Goal: Entertainment & Leisure: Consume media (video, audio)

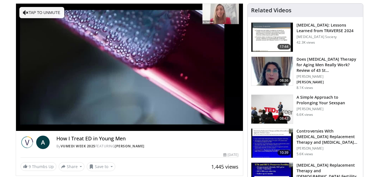
scroll to position [82, 0]
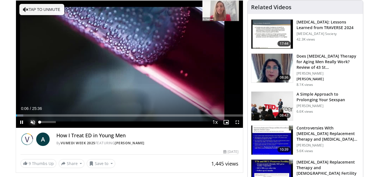
click at [34, 123] on span "Video Player" at bounding box center [32, 122] width 11 height 11
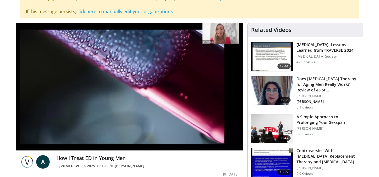
scroll to position [61, 0]
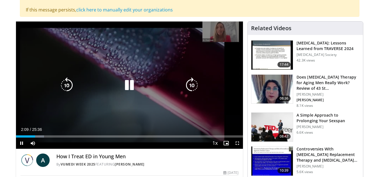
click at [127, 83] on icon "Video Player" at bounding box center [129, 86] width 16 height 16
click at [125, 84] on icon "Video Player" at bounding box center [129, 86] width 16 height 16
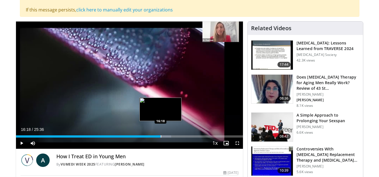
drag, startPoint x: 92, startPoint y: 136, endPoint x: 160, endPoint y: 138, distance: 67.8
click at [161, 138] on div "Progress Bar" at bounding box center [161, 137] width 1 height 2
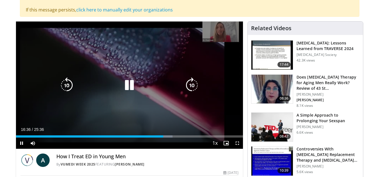
click at [128, 82] on icon "Video Player" at bounding box center [129, 86] width 16 height 16
click at [128, 87] on icon "Video Player" at bounding box center [129, 86] width 16 height 16
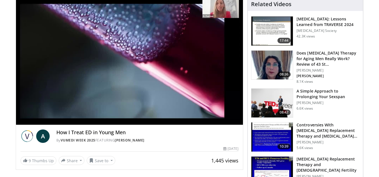
scroll to position [115, 0]
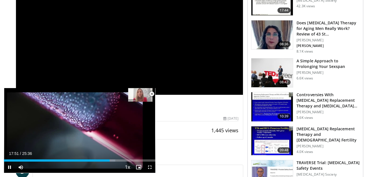
click at [150, 95] on span "Video Player" at bounding box center [151, 94] width 11 height 11
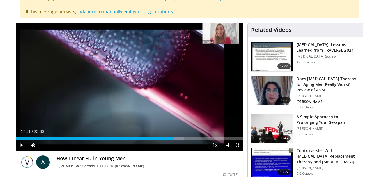
scroll to position [54, 0]
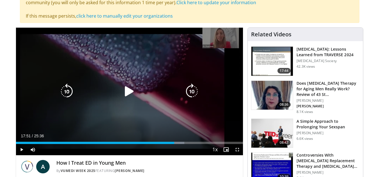
click at [127, 94] on icon "Video Player" at bounding box center [129, 92] width 16 height 16
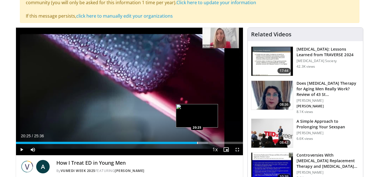
drag, startPoint x: 177, startPoint y: 144, endPoint x: 197, endPoint y: 142, distance: 19.7
click at [197, 142] on div "Loaded : 84.59% 20:25 20:25" at bounding box center [129, 141] width 227 height 5
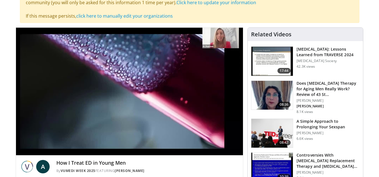
click at [197, 142] on video-js "**********" at bounding box center [129, 92] width 227 height 128
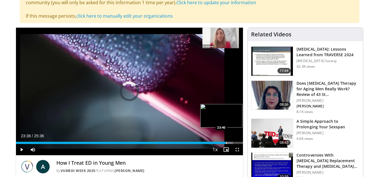
drag, startPoint x: 221, startPoint y: 143, endPoint x: 226, endPoint y: 144, distance: 4.5
click at [226, 144] on div "Progress Bar" at bounding box center [226, 143] width 1 height 2
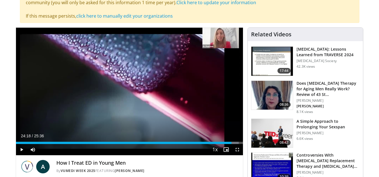
drag, startPoint x: 226, startPoint y: 144, endPoint x: 231, endPoint y: 144, distance: 5.6
click at [231, 144] on div "Current Time 24:18 / Duration 25:36 Play Skip Backward Skip Forward Mute Loaded…" at bounding box center [129, 149] width 227 height 11
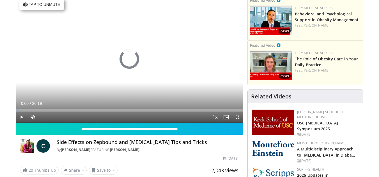
scroll to position [53, 0]
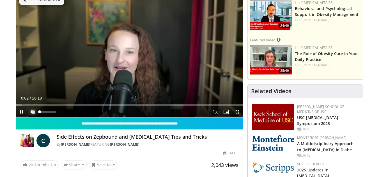
click at [34, 110] on span "Video Player" at bounding box center [32, 111] width 11 height 11
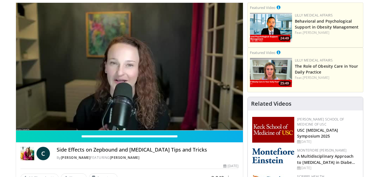
scroll to position [43, 0]
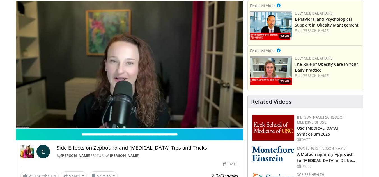
click at [28, 154] on img at bounding box center [27, 151] width 14 height 13
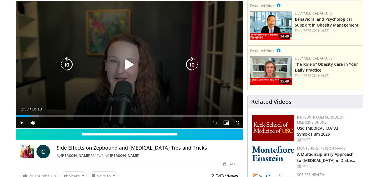
click at [130, 68] on icon "Video Player" at bounding box center [129, 65] width 16 height 16
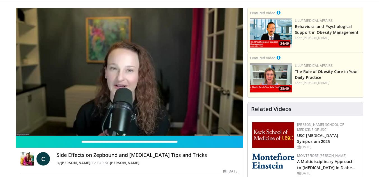
scroll to position [37, 0]
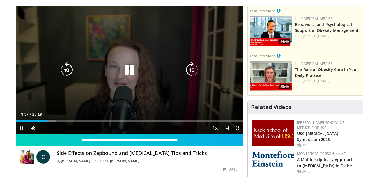
click at [131, 69] on icon "Video Player" at bounding box center [129, 70] width 16 height 16
